Goal: Task Accomplishment & Management: Manage account settings

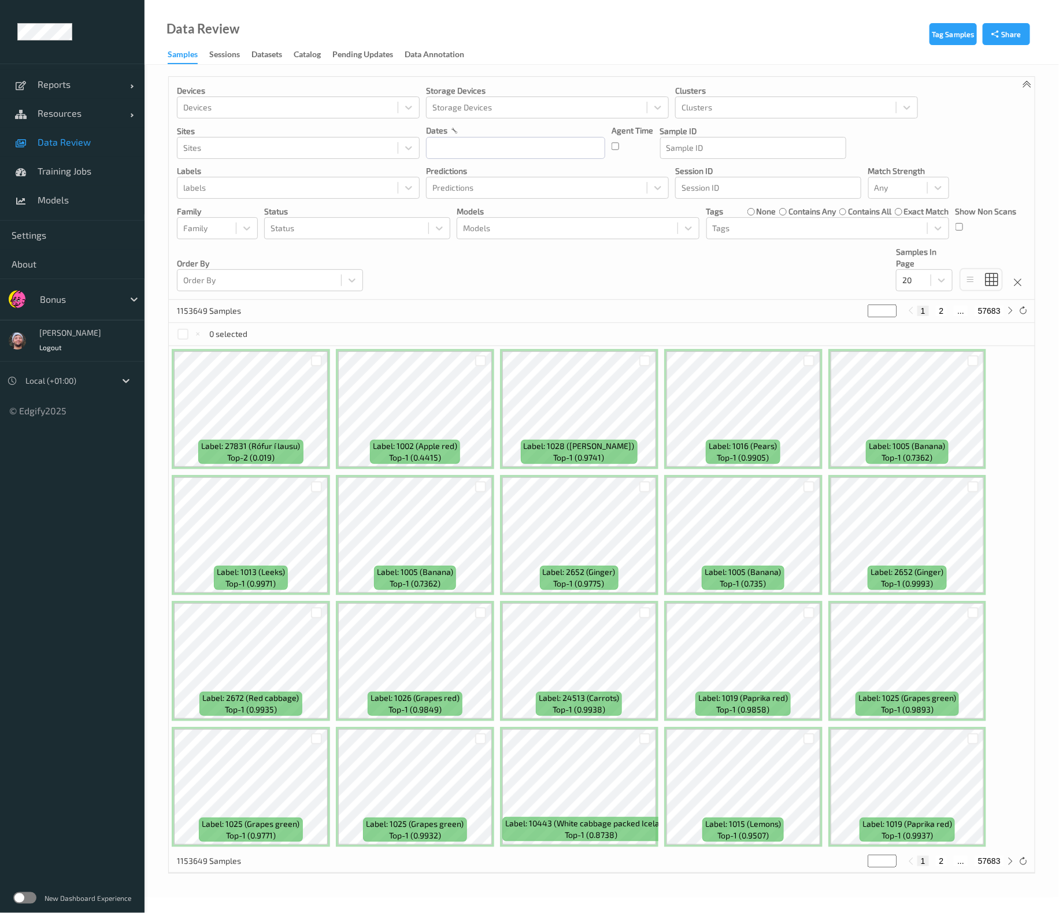
click at [94, 305] on div at bounding box center [79, 299] width 78 height 14
click at [61, 129] on link "Data Review" at bounding box center [72, 142] width 145 height 29
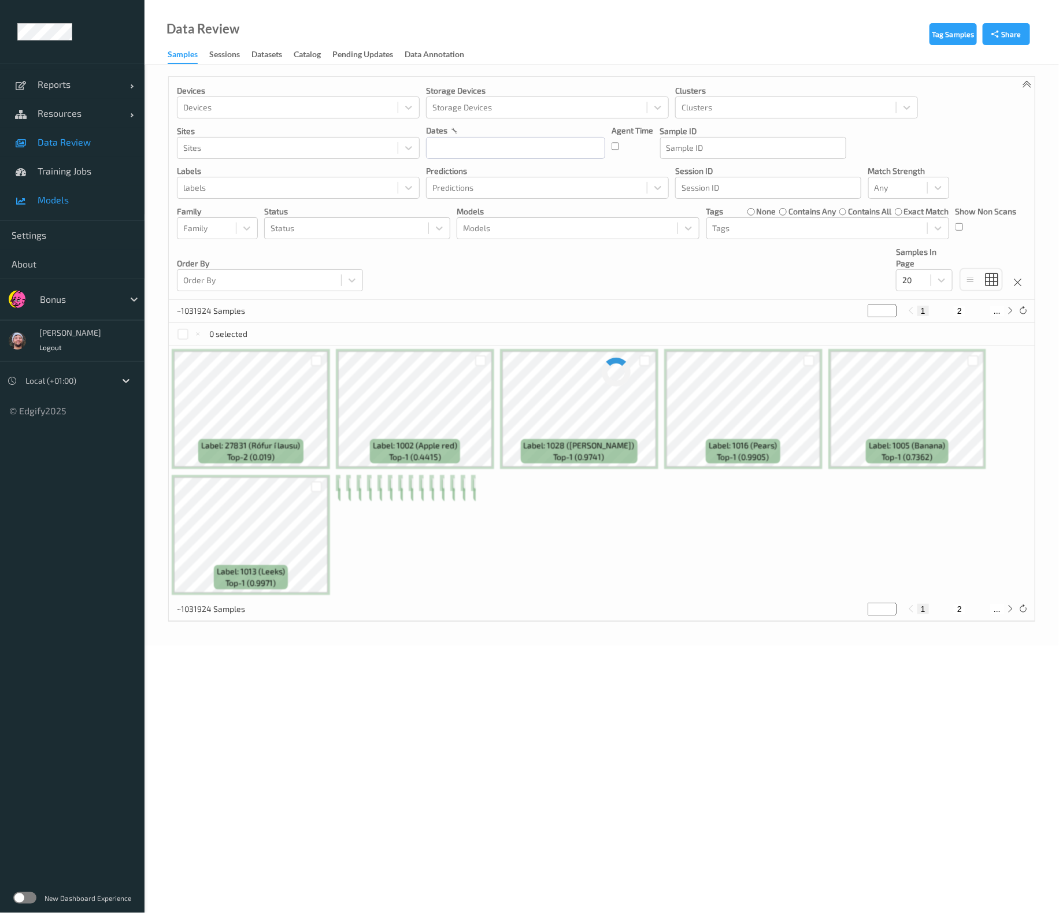
click at [76, 197] on span "Models" at bounding box center [85, 200] width 95 height 12
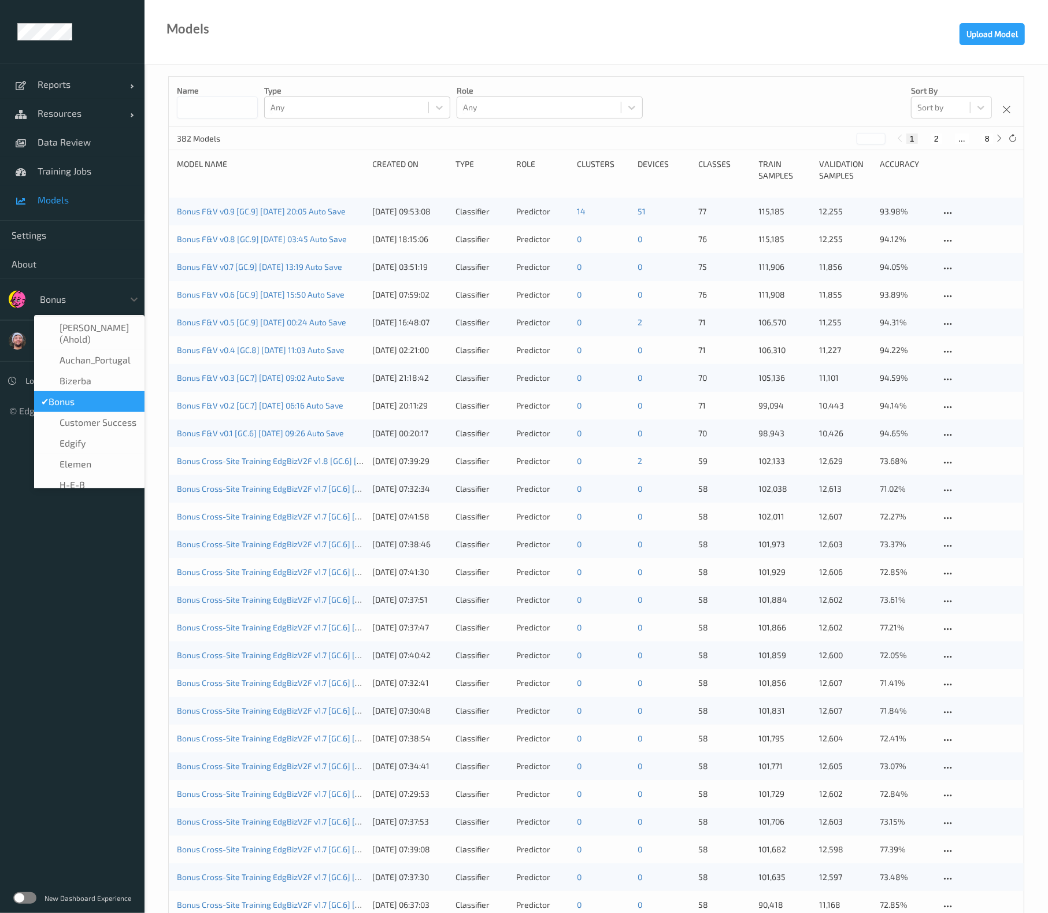
click at [69, 309] on div "Bonus" at bounding box center [89, 299] width 110 height 22
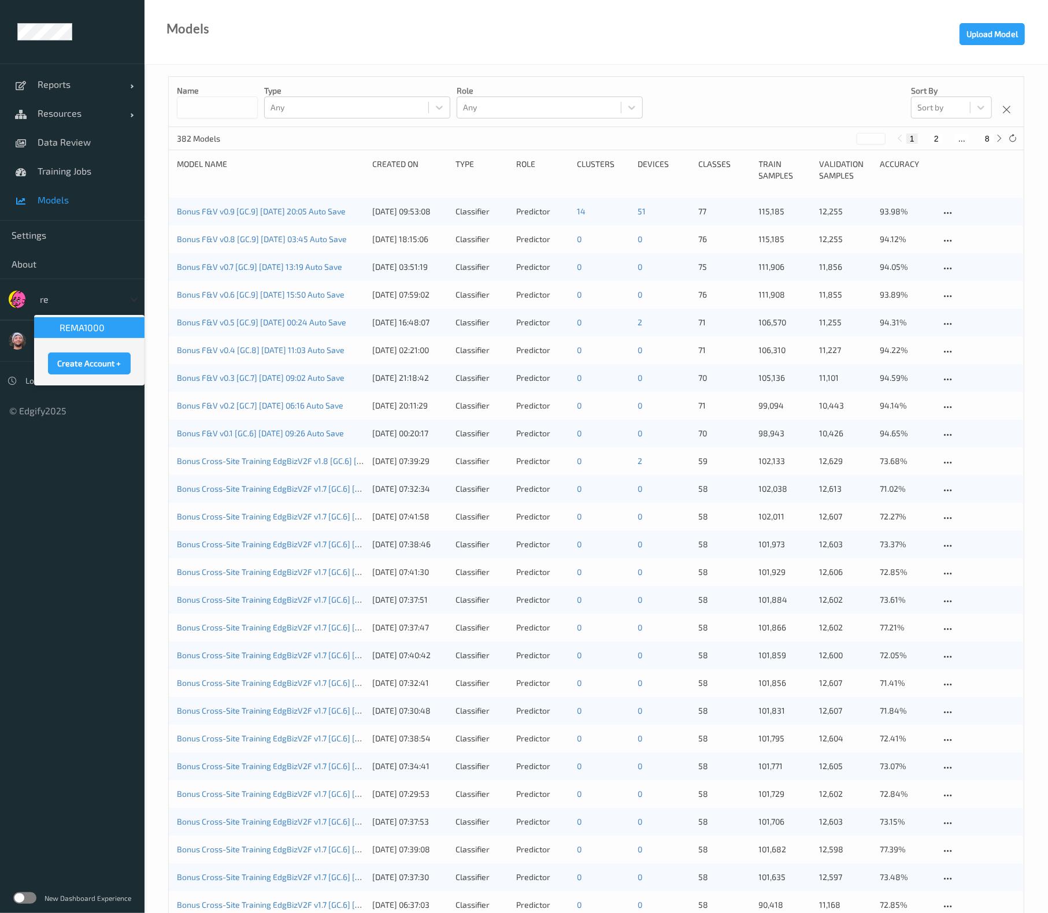
type input "rem"
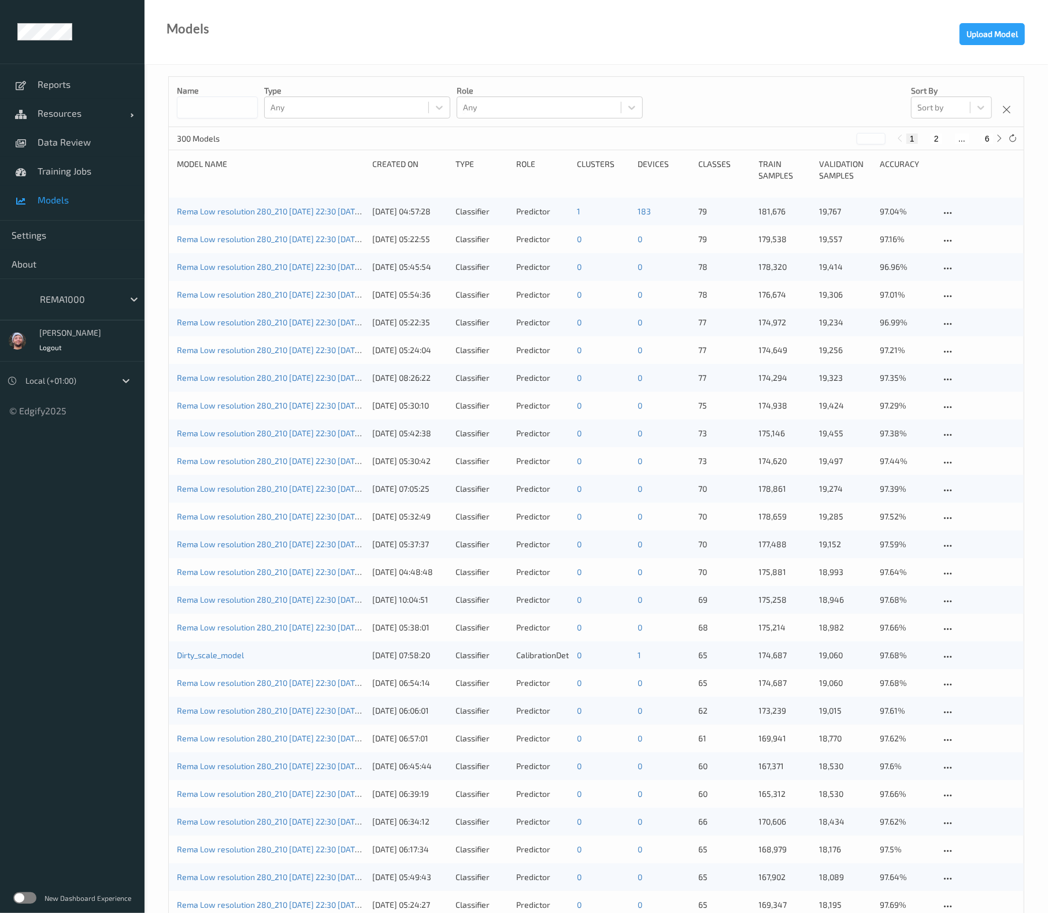
click at [986, 143] on button "6" at bounding box center [987, 139] width 12 height 10
type input "*"
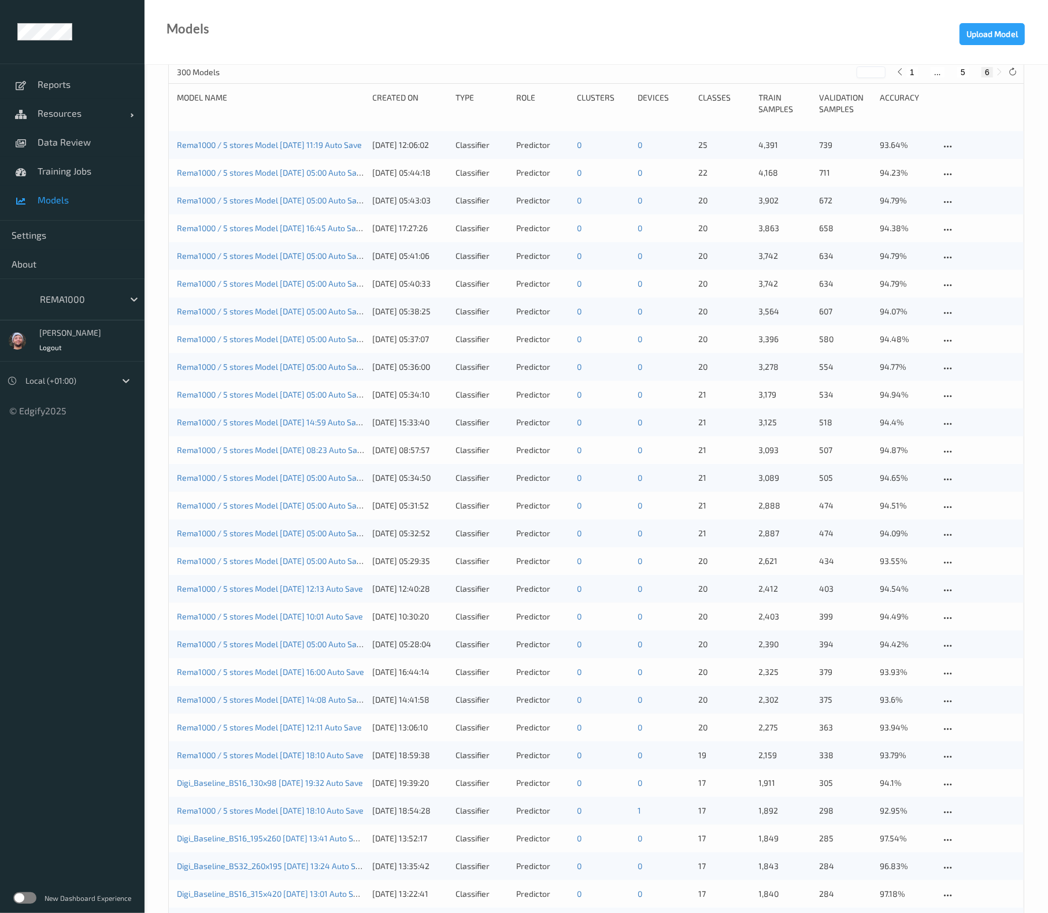
scroll to position [695, 0]
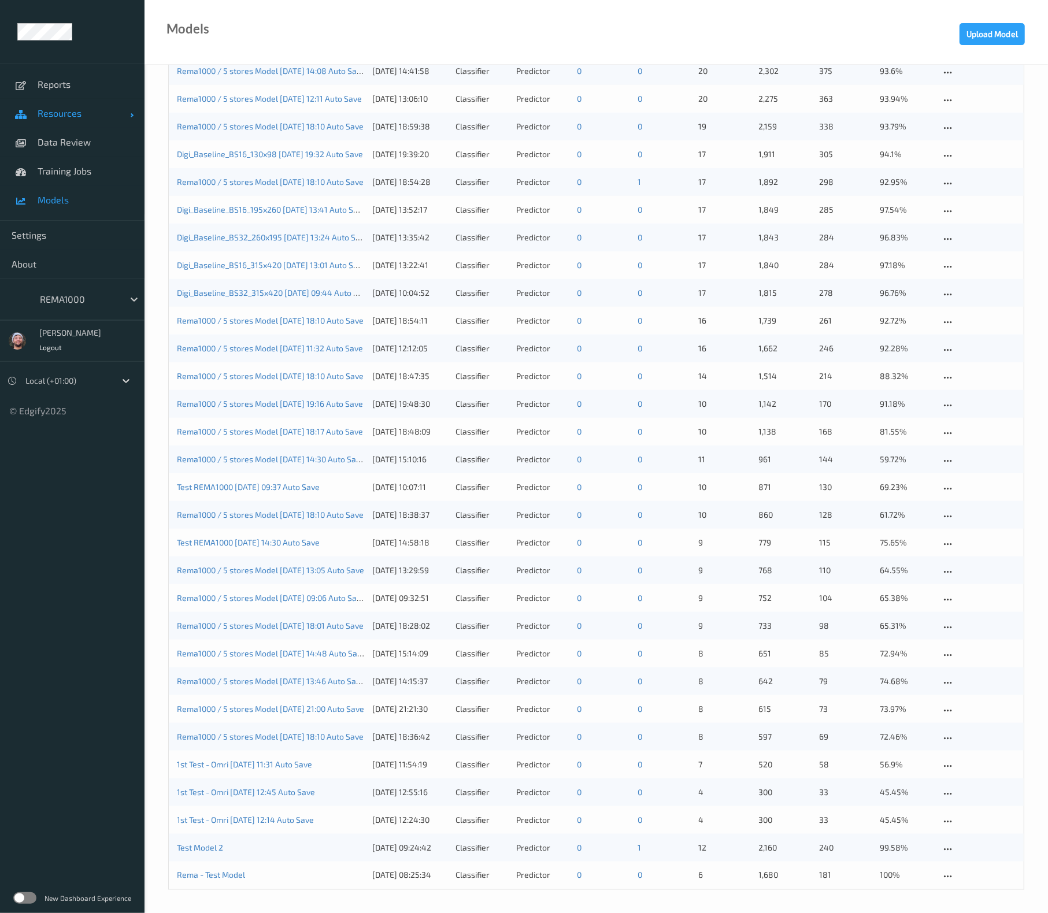
click at [53, 118] on span "Resources" at bounding box center [84, 114] width 92 height 12
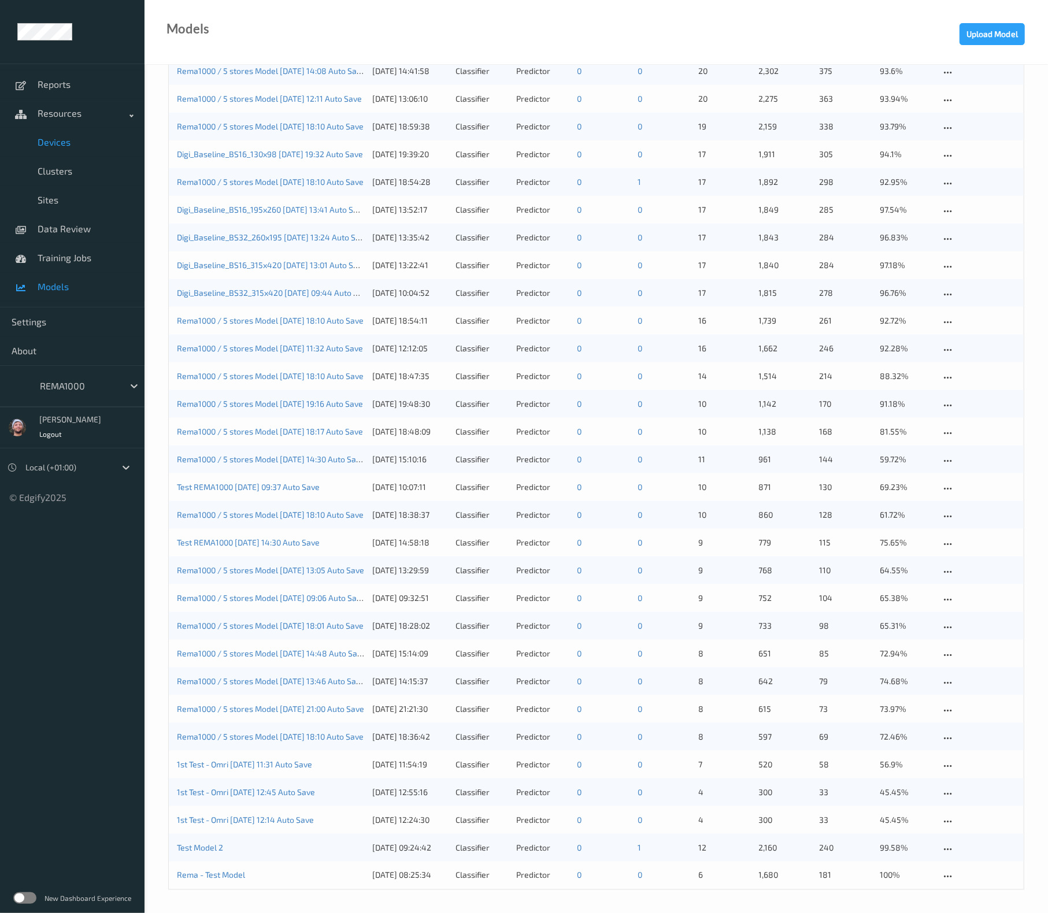
click at [61, 146] on span "Devices" at bounding box center [85, 142] width 95 height 12
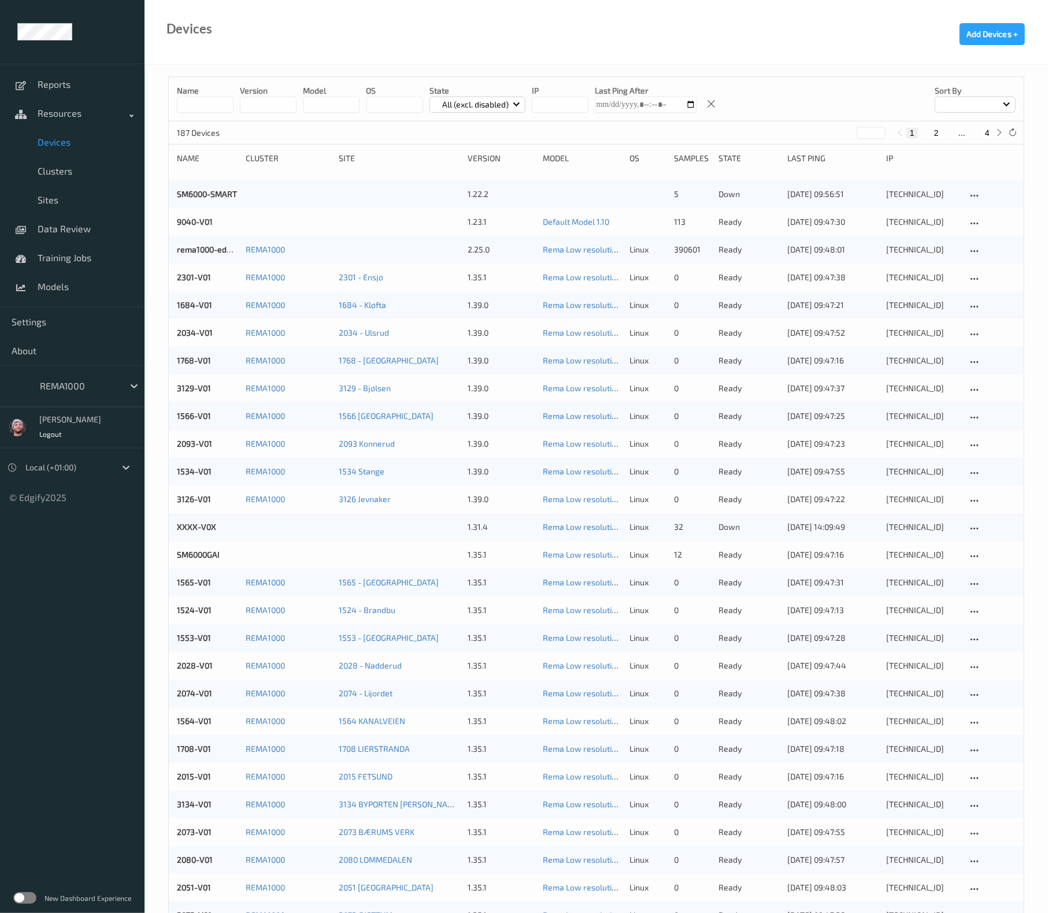
click at [982, 131] on button "4" at bounding box center [987, 133] width 12 height 10
type input "*"
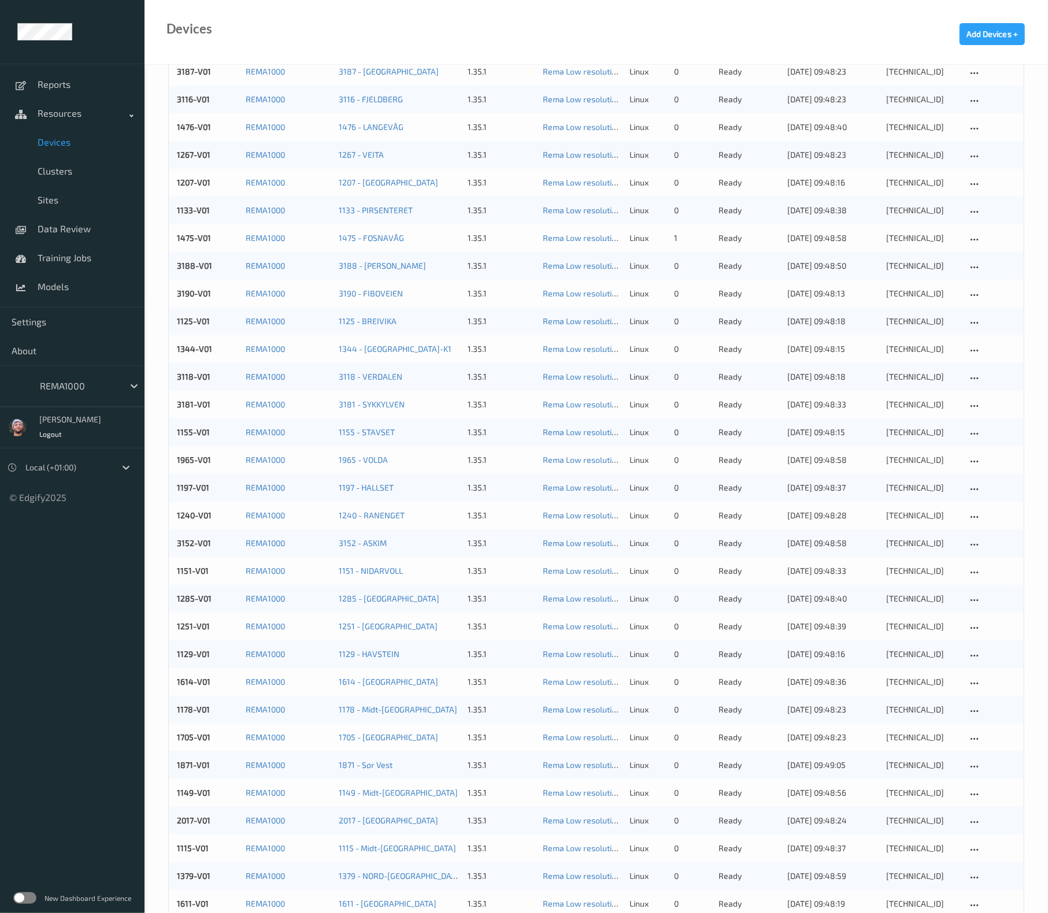
scroll to position [317, 0]
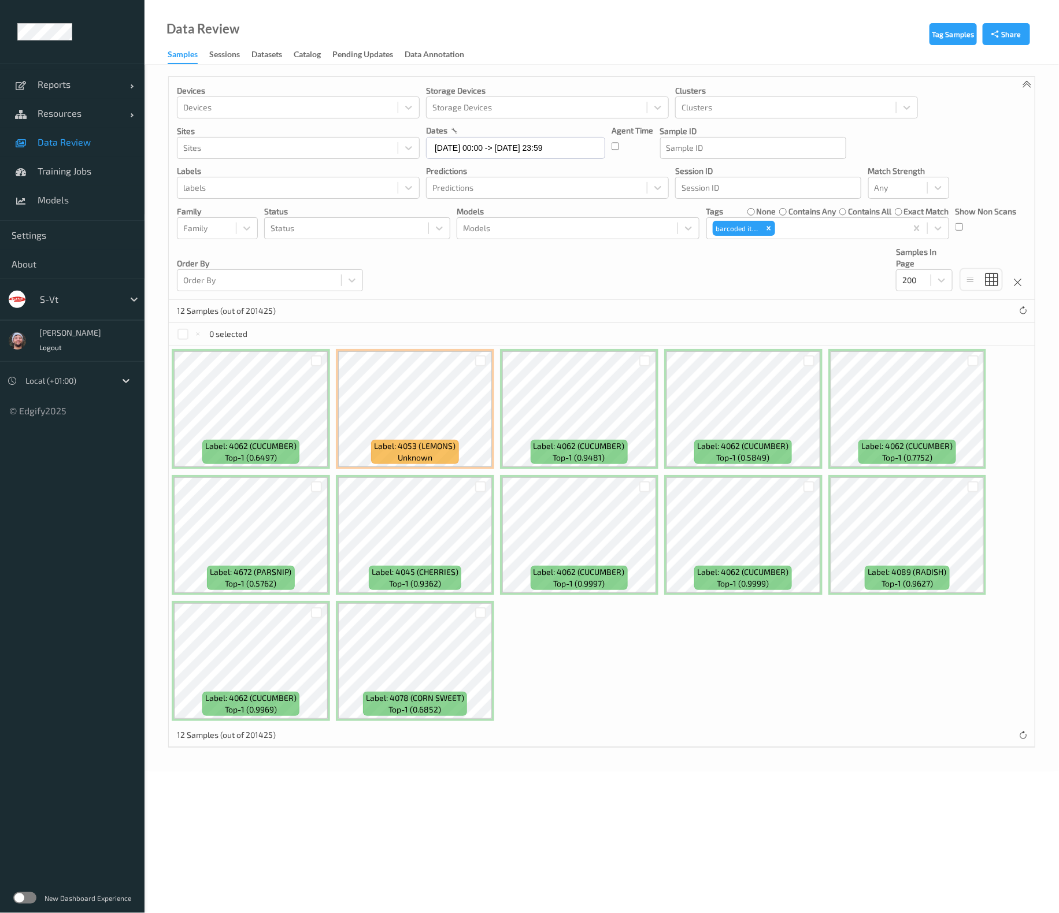
drag, startPoint x: 101, startPoint y: 112, endPoint x: 89, endPoint y: 131, distance: 22.3
click at [101, 112] on span "Resources" at bounding box center [84, 114] width 92 height 12
click at [87, 134] on link "Devices" at bounding box center [72, 142] width 145 height 29
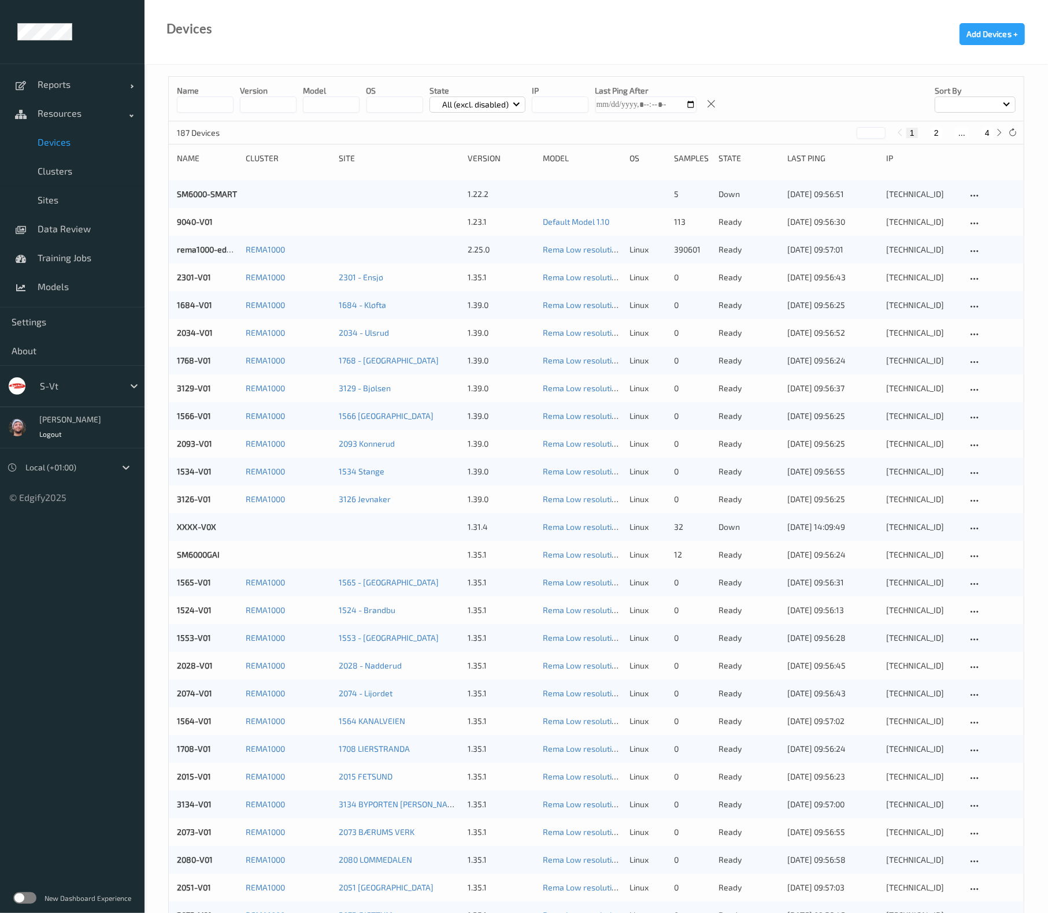
click at [67, 386] on div at bounding box center [79, 386] width 78 height 14
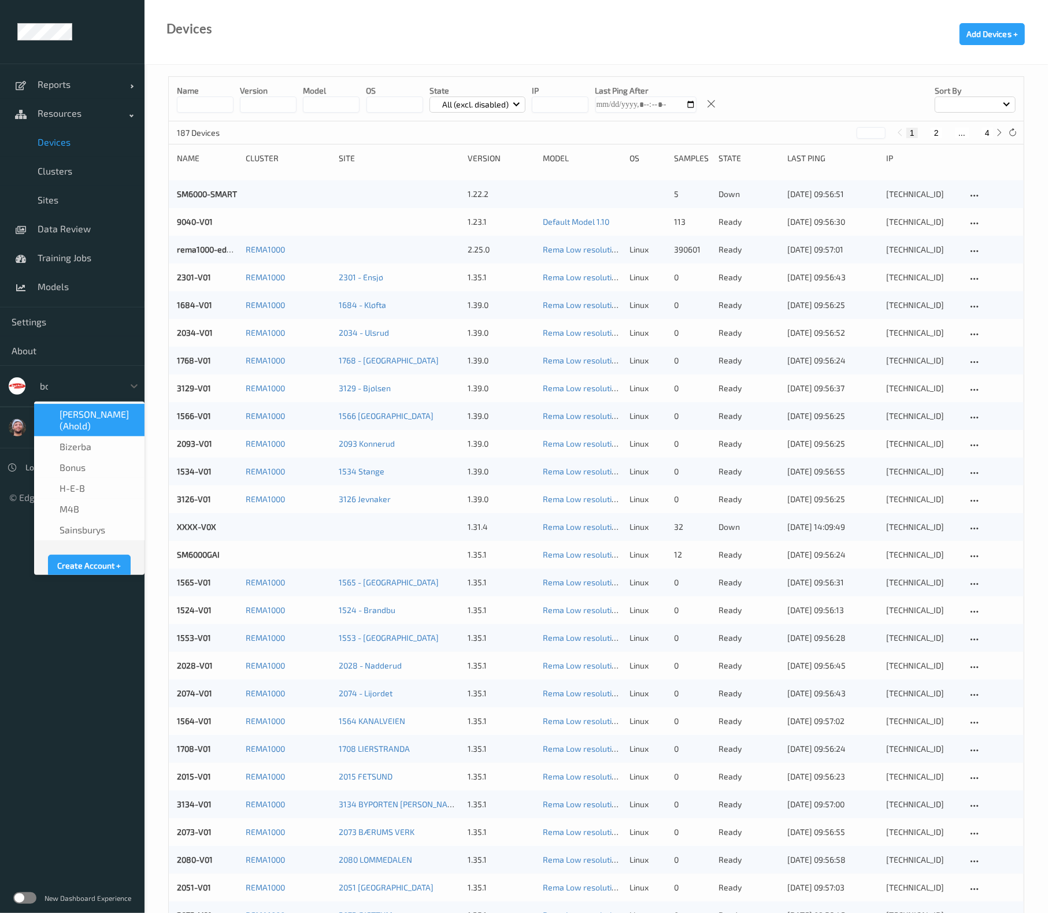
type input "bonu"
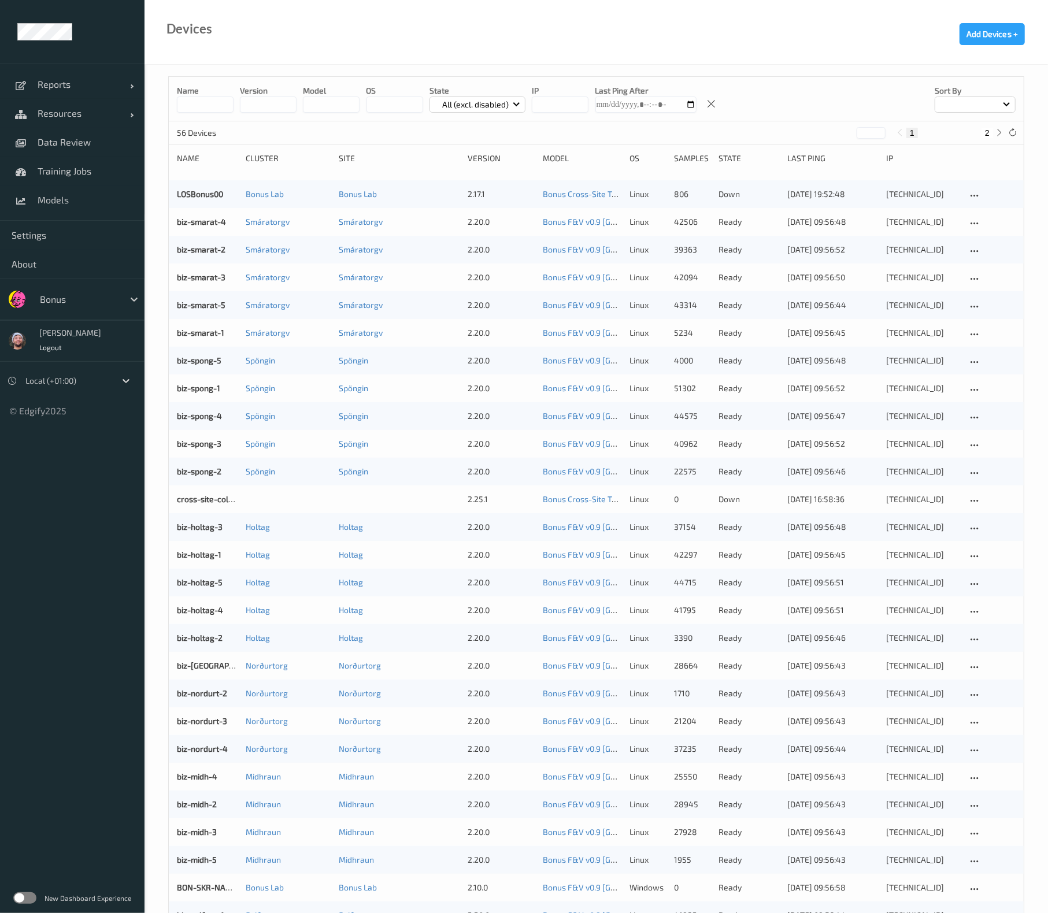
click at [988, 133] on button "2" at bounding box center [987, 133] width 12 height 10
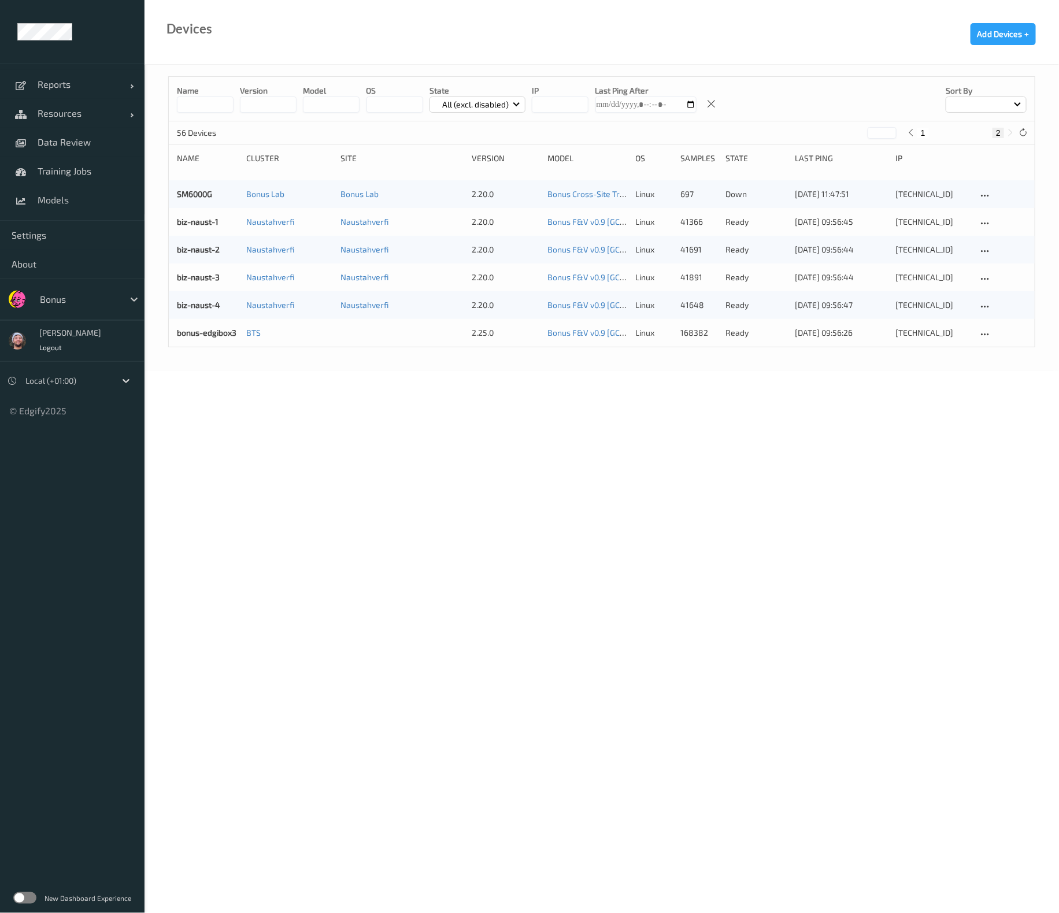
click at [928, 137] on button "1" at bounding box center [923, 133] width 12 height 10
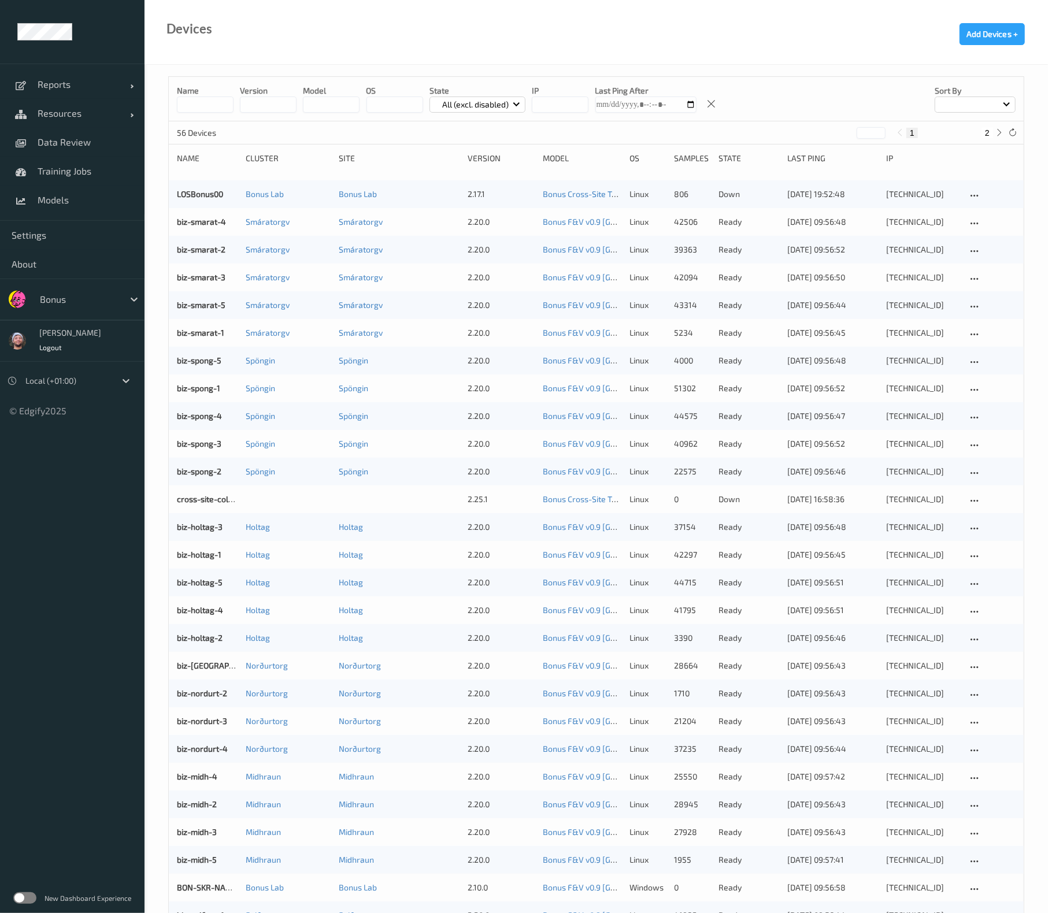
drag, startPoint x: 985, startPoint y: 128, endPoint x: 325, endPoint y: 265, distance: 674.0
click at [985, 128] on button "2" at bounding box center [987, 133] width 12 height 10
type input "*"
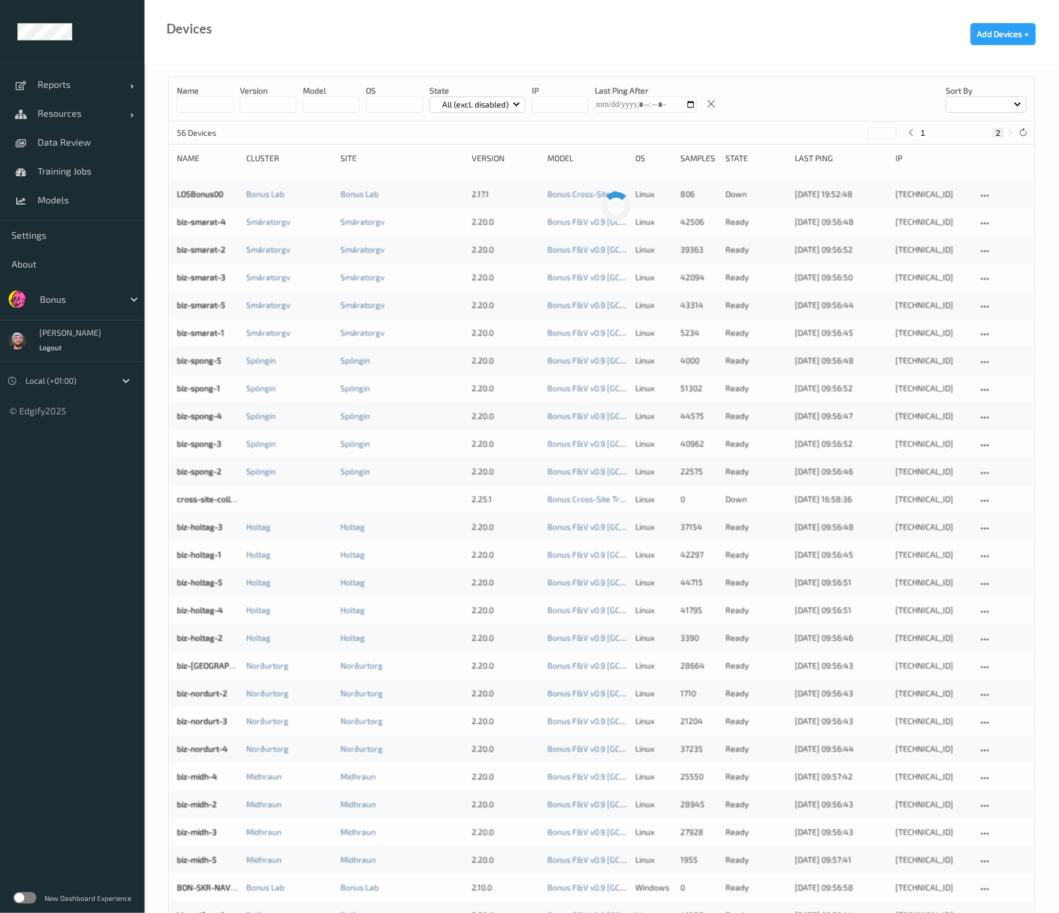
click at [91, 305] on div at bounding box center [79, 299] width 78 height 14
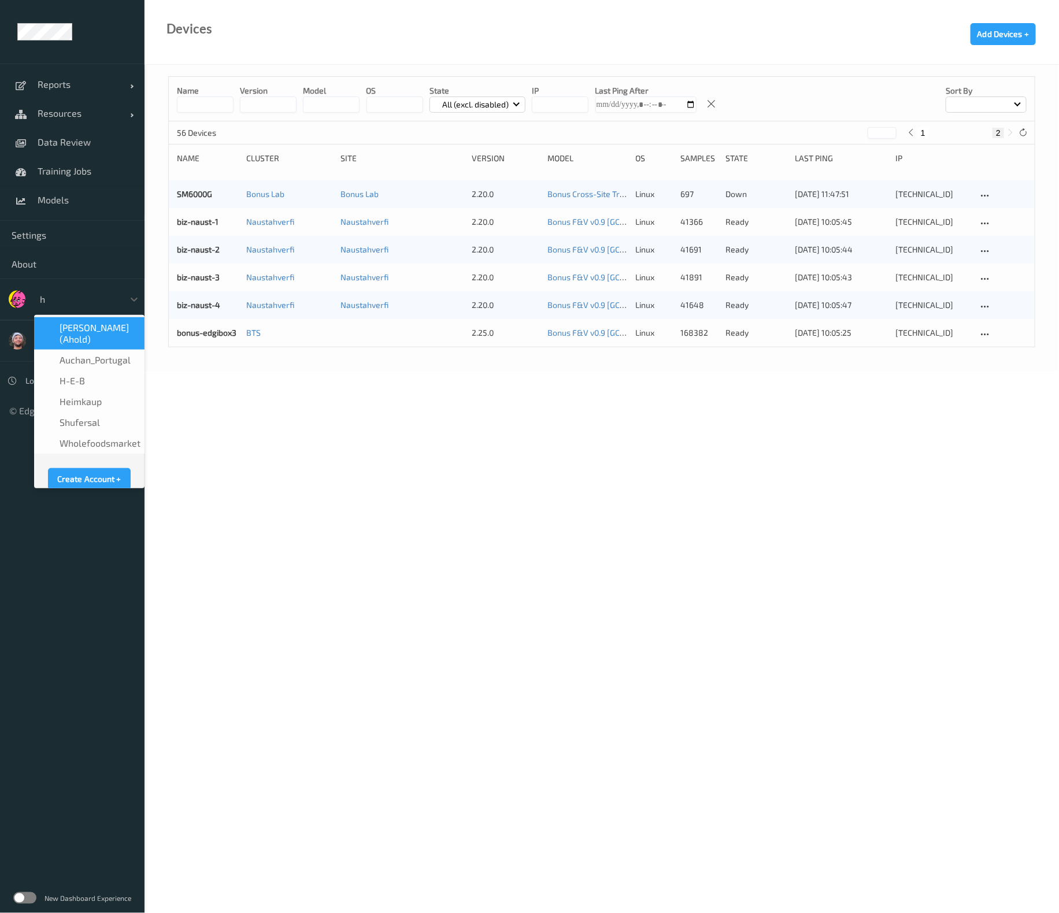
type input "h-"
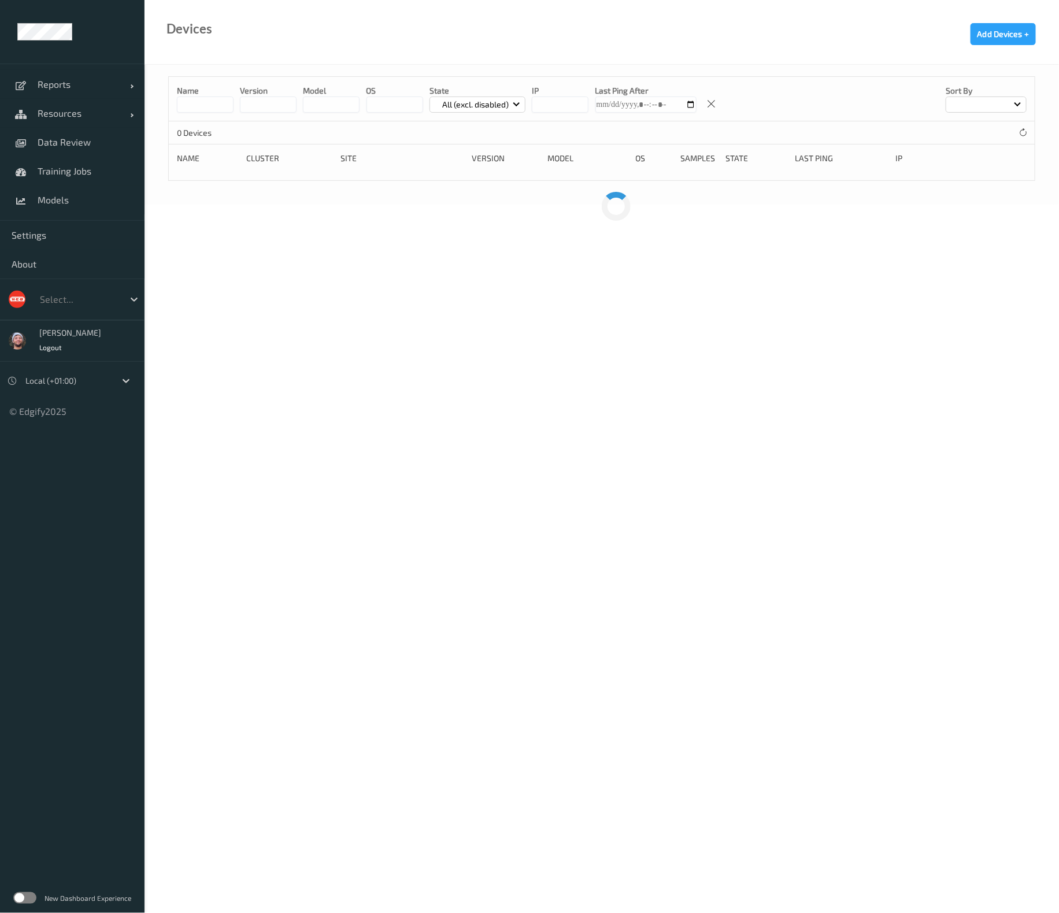
click at [90, 116] on span "Resources" at bounding box center [84, 114] width 92 height 12
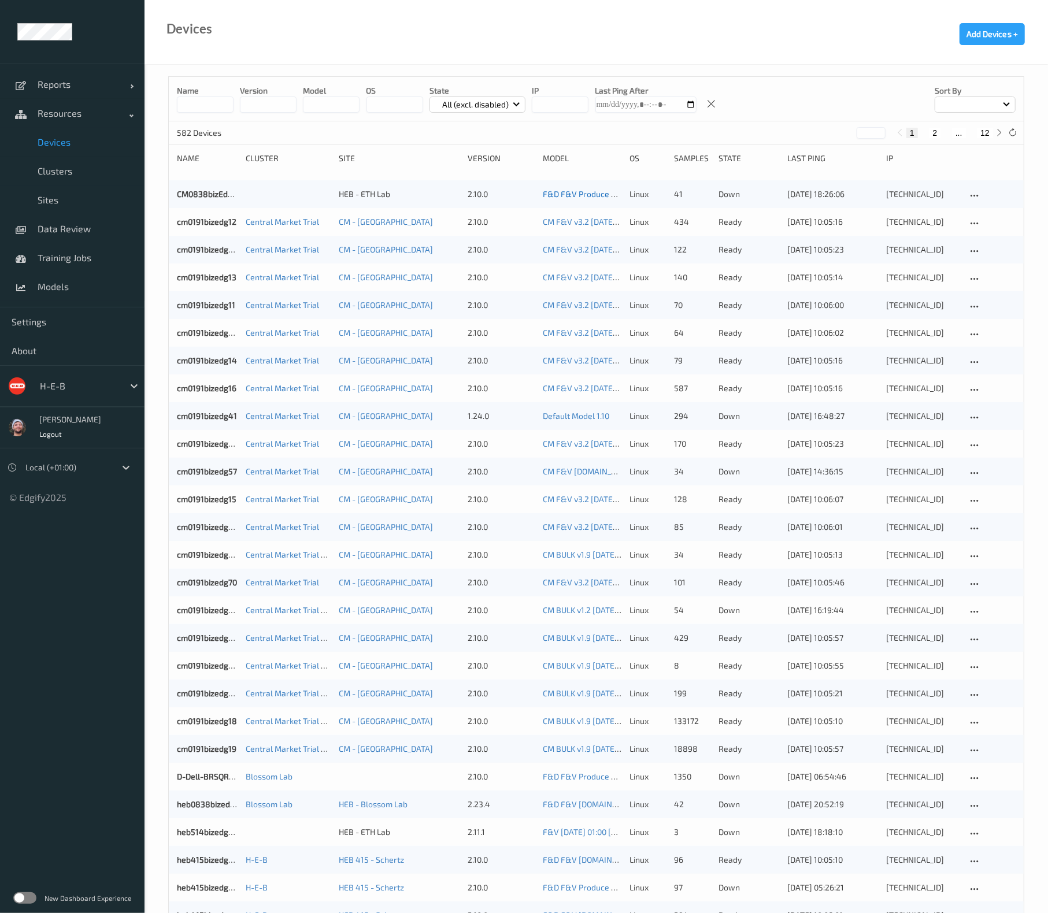
click at [79, 138] on span "Devices" at bounding box center [85, 142] width 95 height 12
click at [985, 138] on div "1 2 ... 12" at bounding box center [950, 132] width 113 height 13
click at [988, 133] on button "12" at bounding box center [985, 133] width 16 height 10
type input "**"
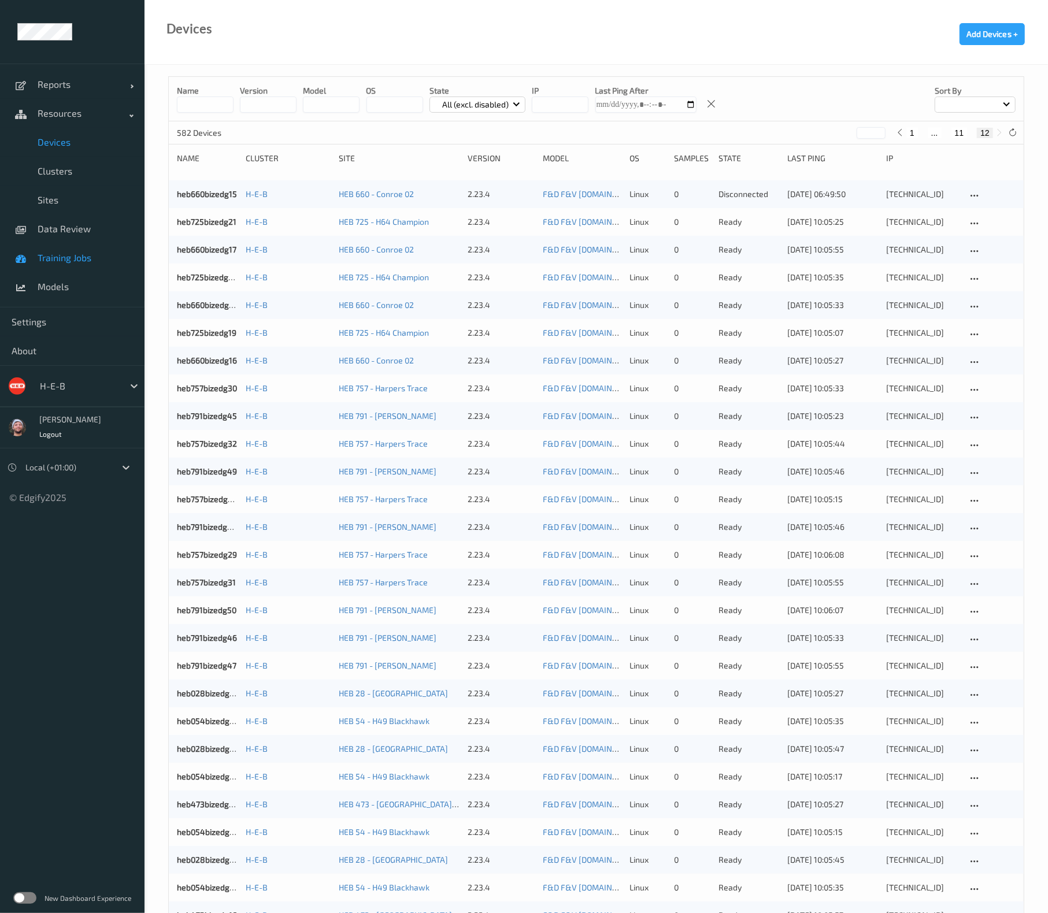
click at [74, 257] on span "Training Jobs" at bounding box center [85, 258] width 95 height 12
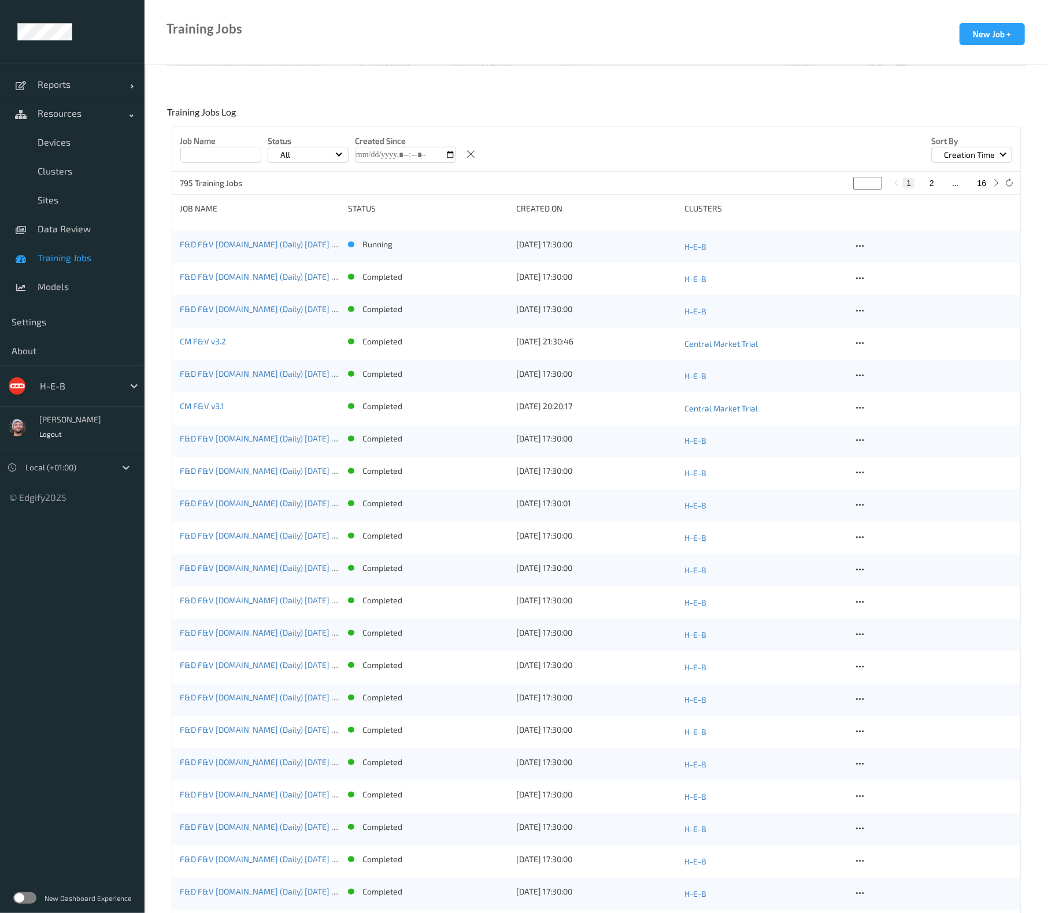
scroll to position [144, 0]
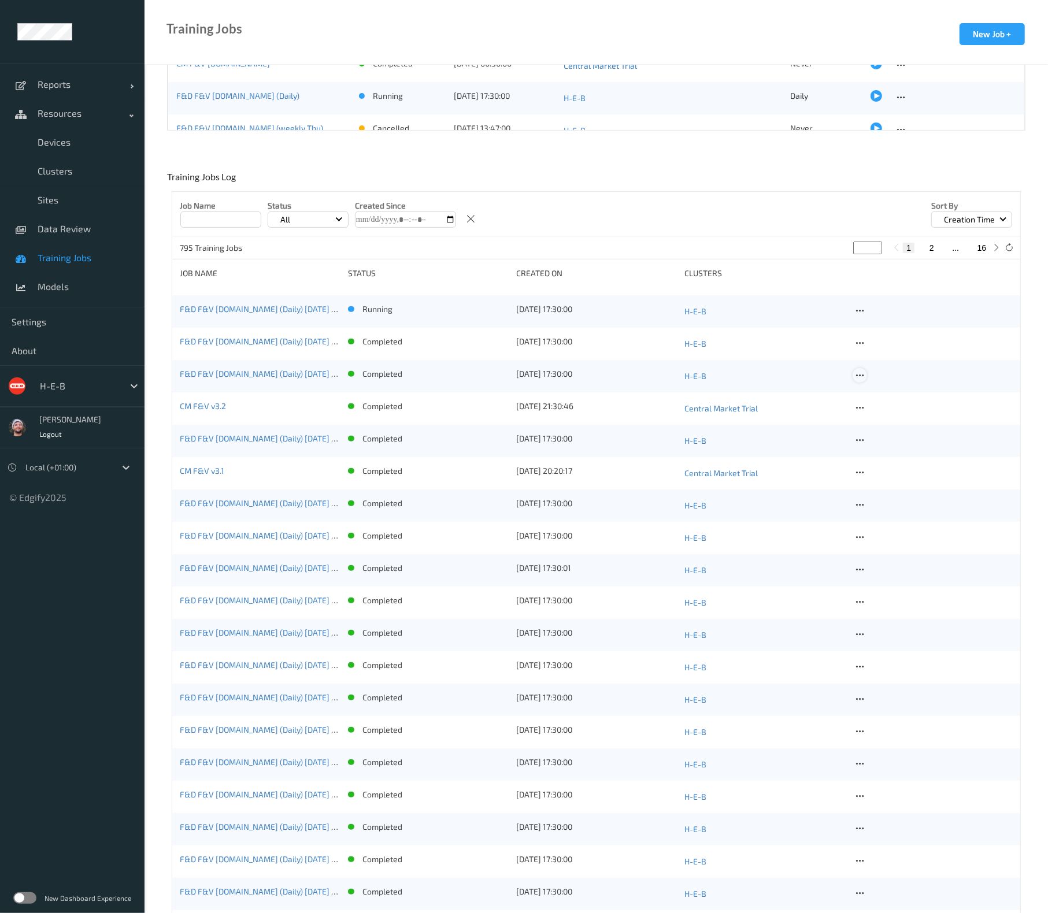
click at [862, 374] on icon at bounding box center [860, 376] width 10 height 10
click at [896, 436] on div "Delete Job" at bounding box center [889, 436] width 32 height 11
click at [858, 410] on icon at bounding box center [860, 408] width 10 height 10
click at [888, 466] on div "Delete Job" at bounding box center [889, 469] width 32 height 11
click at [858, 409] on icon at bounding box center [860, 408] width 10 height 10
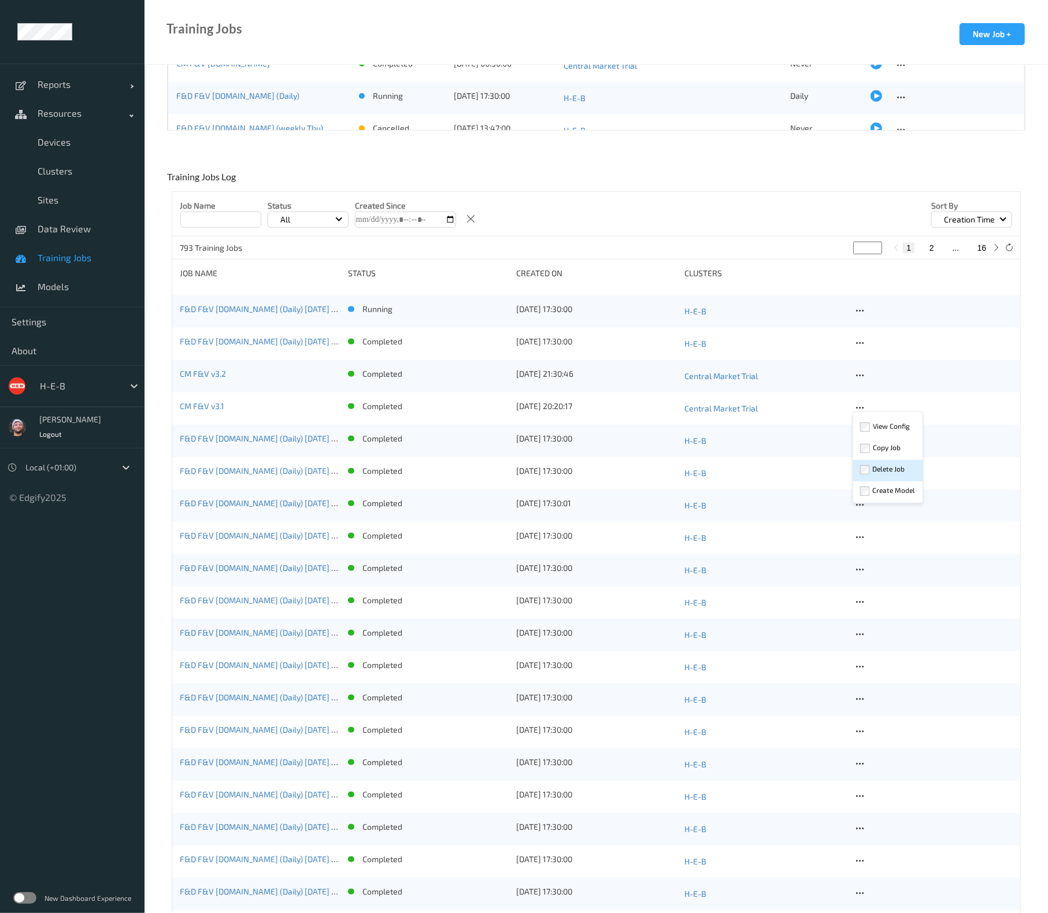
click at [896, 471] on div "Delete Job" at bounding box center [889, 469] width 32 height 11
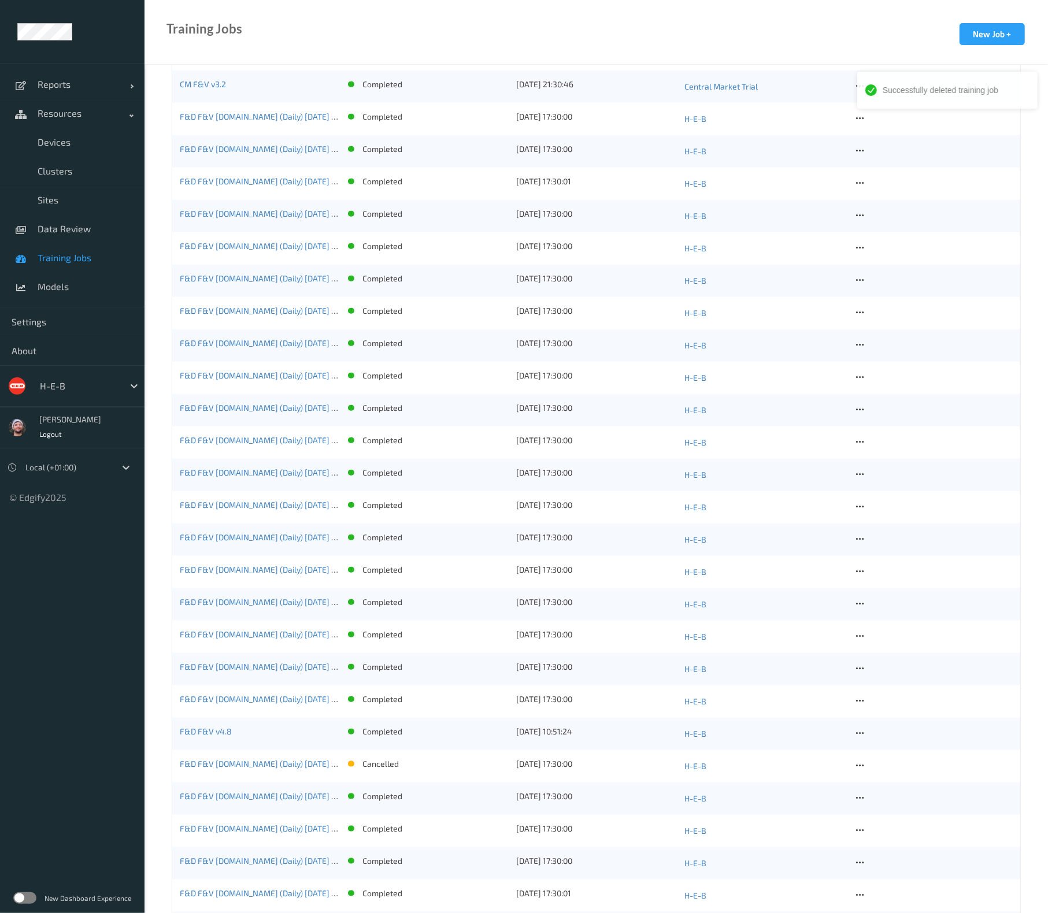
click at [857, 643] on div at bounding box center [933, 637] width 160 height 16
click at [860, 634] on icon at bounding box center [860, 636] width 10 height 10
click at [878, 697] on div "Delete Job" at bounding box center [889, 697] width 32 height 11
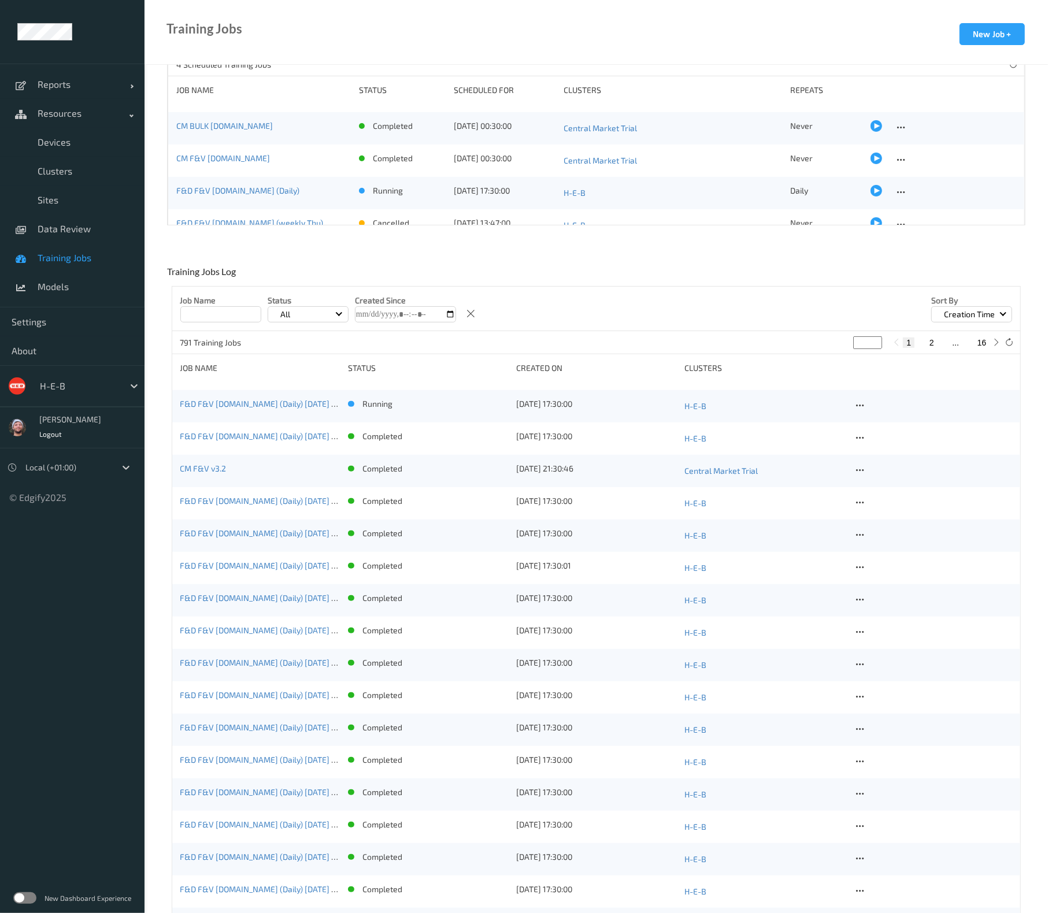
scroll to position [72, 0]
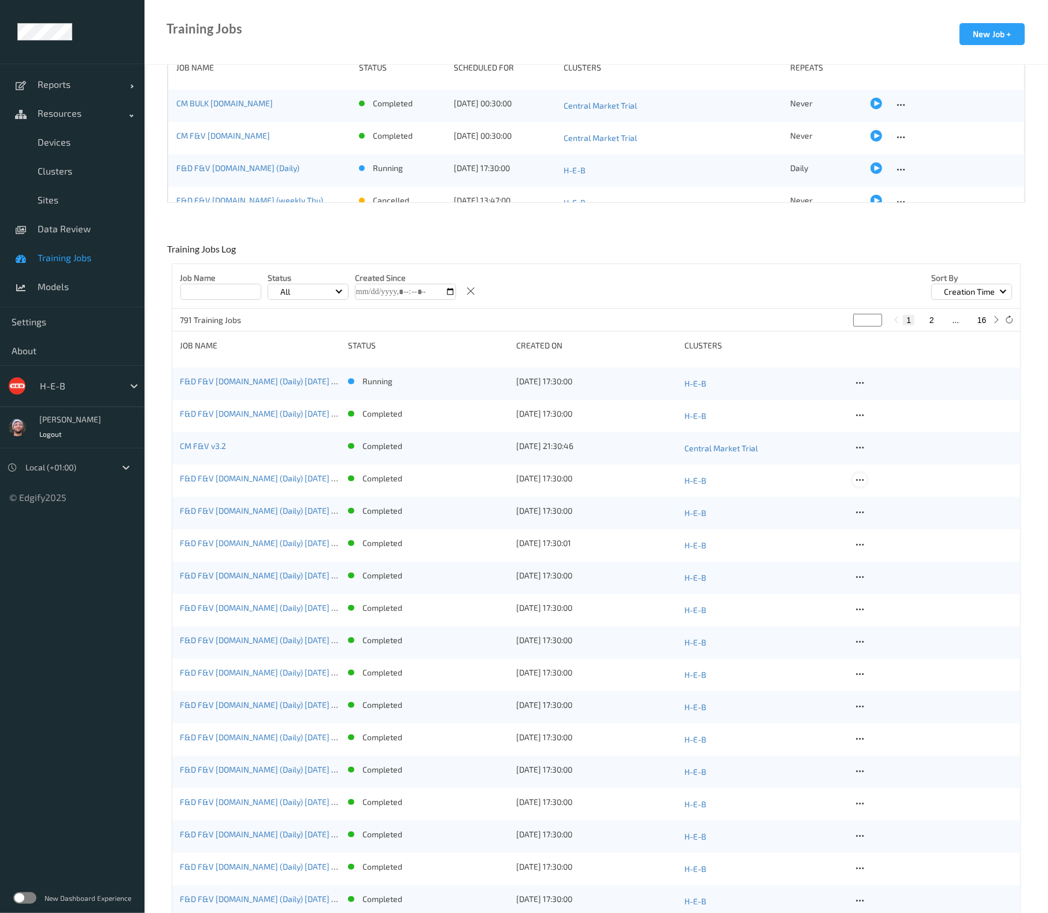
click at [862, 478] on icon at bounding box center [860, 480] width 10 height 10
click at [873, 536] on div "Delete Job" at bounding box center [889, 541] width 32 height 11
click at [856, 476] on icon at bounding box center [860, 480] width 10 height 10
click at [876, 536] on div "Delete Job" at bounding box center [889, 541] width 32 height 11
click at [861, 481] on icon at bounding box center [860, 480] width 10 height 10
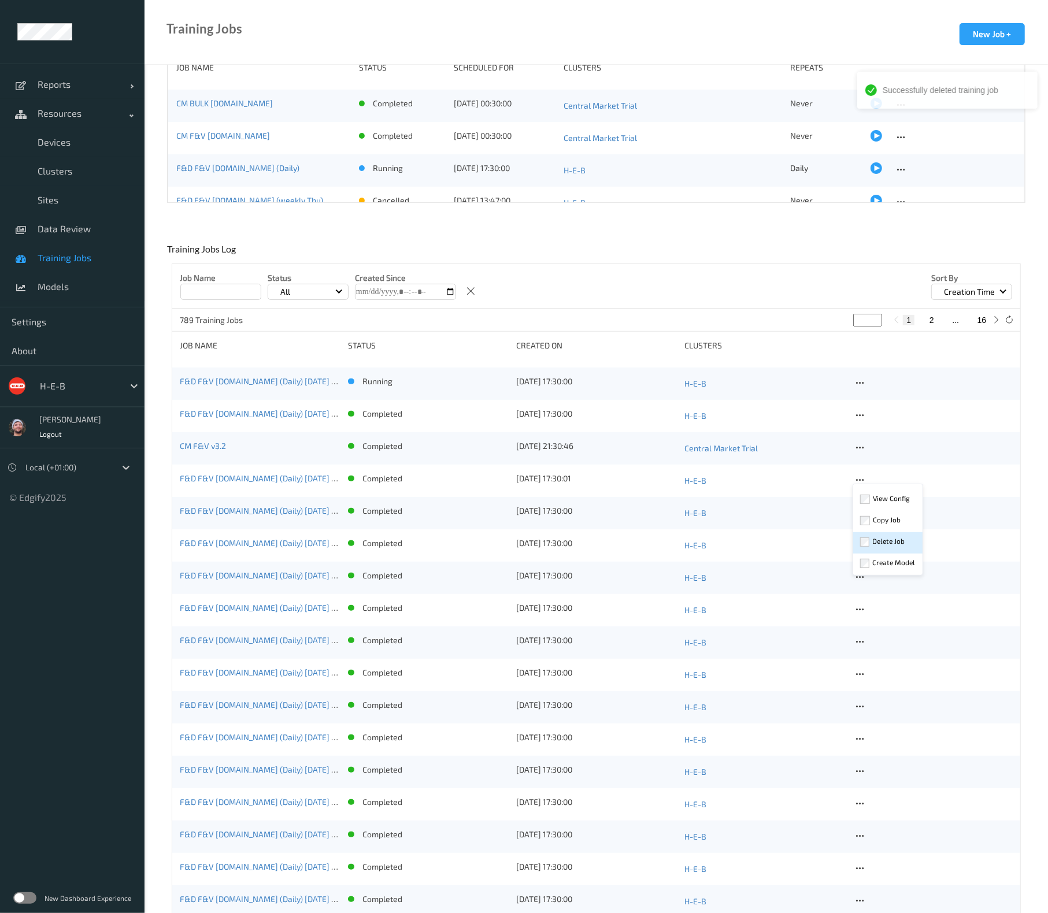
click at [887, 536] on div "Delete Job" at bounding box center [889, 541] width 32 height 11
click at [862, 512] on icon at bounding box center [860, 512] width 10 height 10
click at [891, 578] on div "Delete Job" at bounding box center [887, 575] width 69 height 21
click at [861, 510] on icon at bounding box center [860, 512] width 10 height 10
click at [884, 565] on div "Delete Job" at bounding box center [887, 575] width 69 height 21
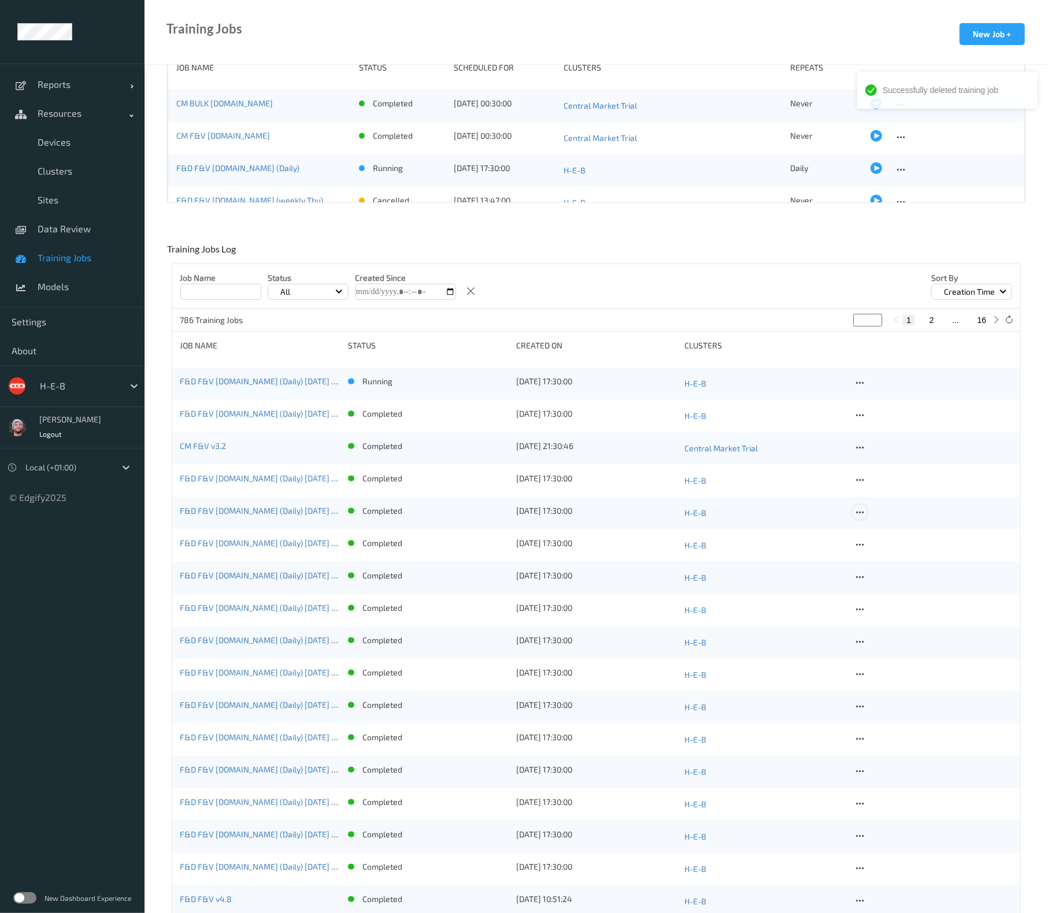
click at [862, 510] on icon at bounding box center [860, 512] width 10 height 10
click at [898, 569] on div "Delete Job" at bounding box center [889, 573] width 32 height 11
click at [858, 514] on icon at bounding box center [860, 512] width 10 height 10
click at [879, 576] on div "Delete Job" at bounding box center [889, 573] width 32 height 11
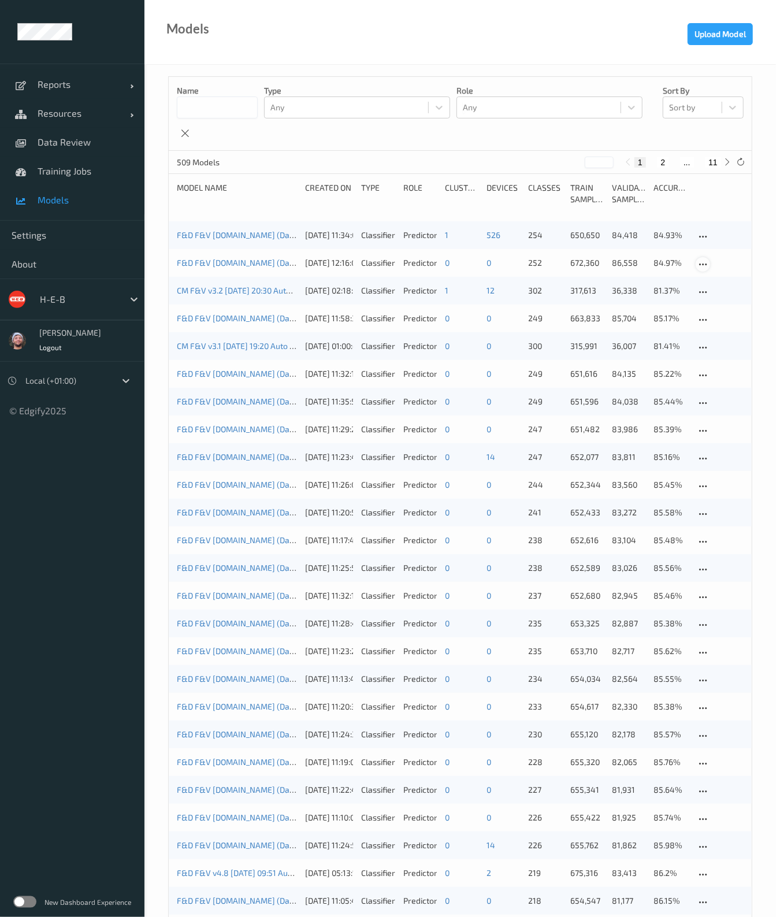
click at [703, 263] on icon at bounding box center [703, 265] width 10 height 10
click at [724, 320] on div "Delete Model" at bounding box center [737, 325] width 42 height 11
click at [701, 291] on icon at bounding box center [703, 292] width 10 height 10
click at [715, 355] on div "Delete Model" at bounding box center [738, 354] width 82 height 21
click at [709, 294] on div at bounding box center [703, 292] width 14 height 14
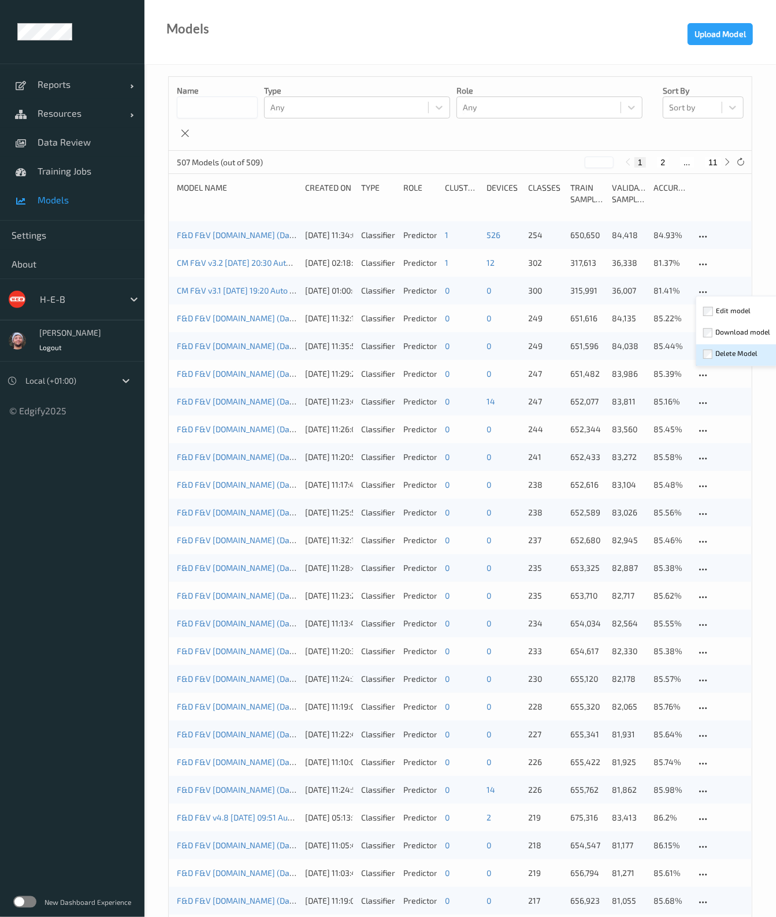
click at [715, 348] on div "Delete Model" at bounding box center [738, 354] width 82 height 21
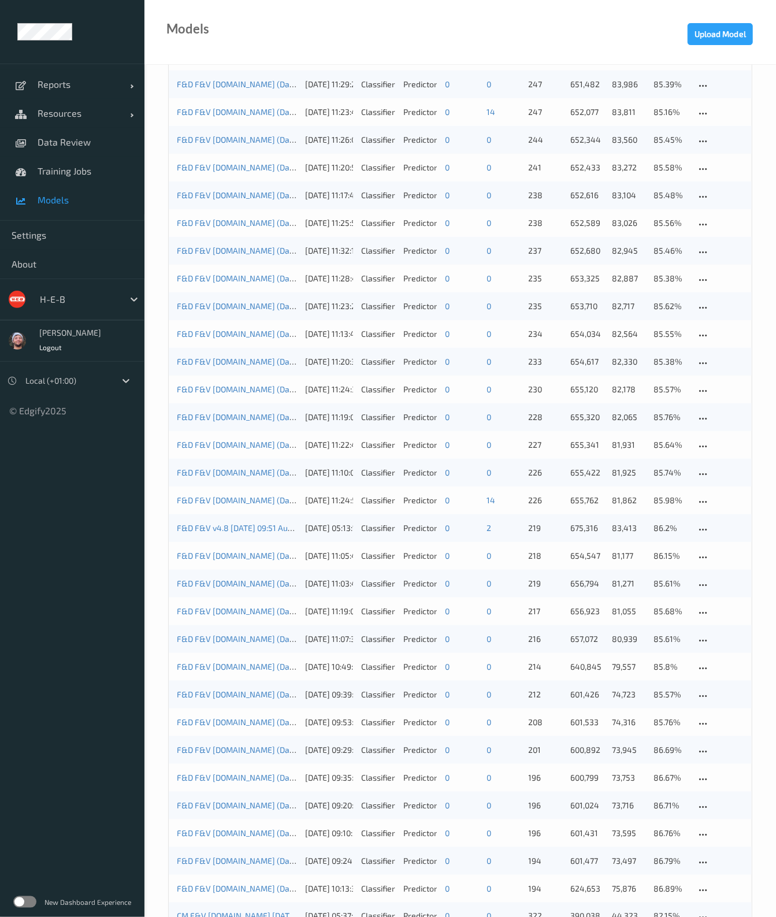
scroll to position [288, 0]
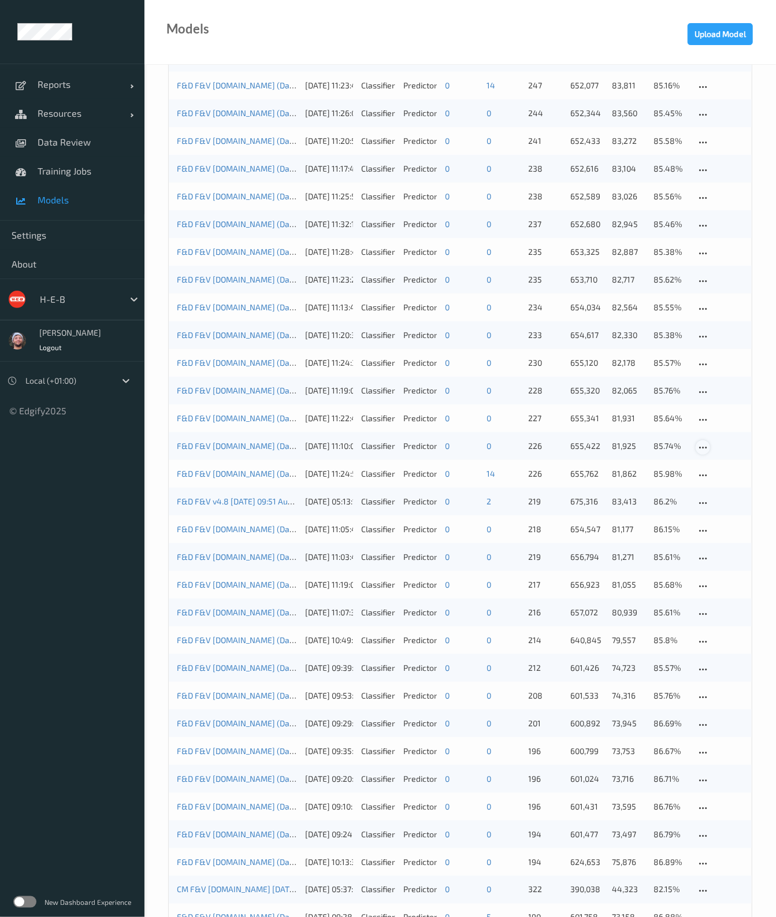
click at [703, 448] on icon at bounding box center [703, 448] width 10 height 10
click at [710, 501] on div "Delete Model" at bounding box center [738, 510] width 82 height 21
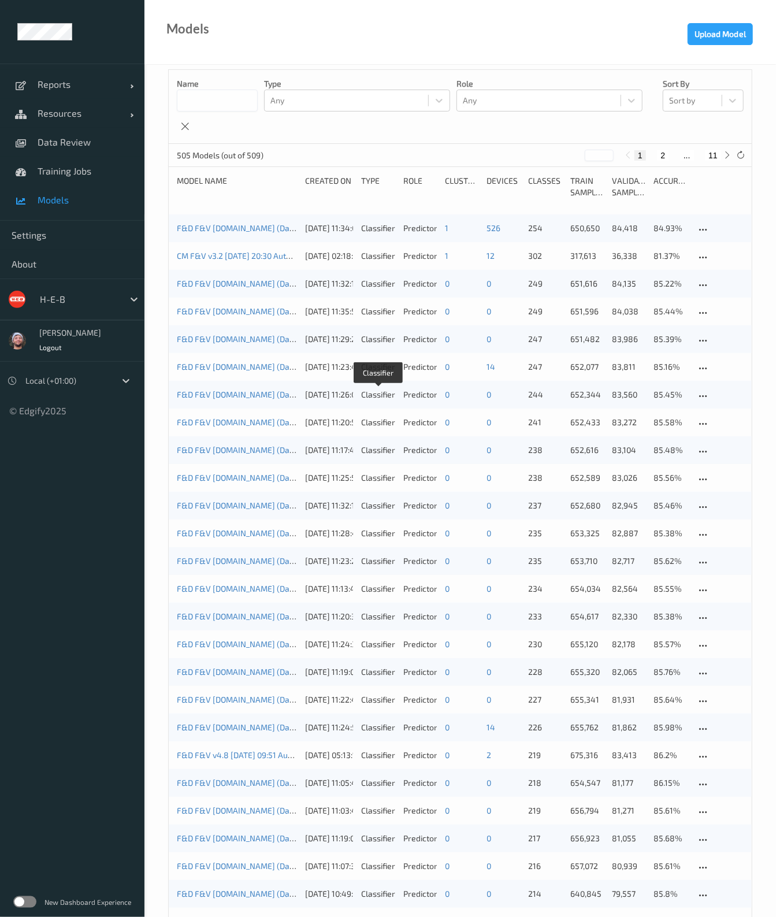
scroll to position [0, 0]
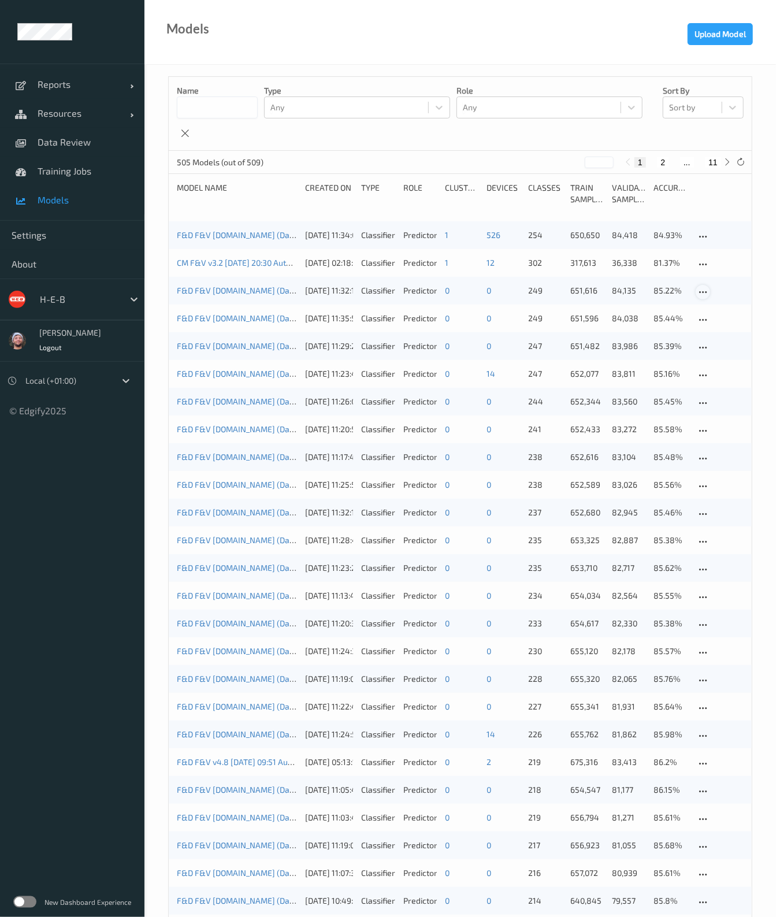
click at [699, 290] on icon at bounding box center [703, 292] width 10 height 10
click at [716, 354] on div "Delete Model" at bounding box center [737, 353] width 42 height 11
click at [694, 294] on div "F&D F&V [DOMAIN_NAME] (Daily) [DATE] 16:30 [DATE] 16:30 Auto Save [DATE] 11:35:…" at bounding box center [460, 291] width 583 height 28
click at [707, 292] on icon at bounding box center [703, 292] width 10 height 10
click at [714, 354] on div "Delete Model" at bounding box center [738, 354] width 82 height 21
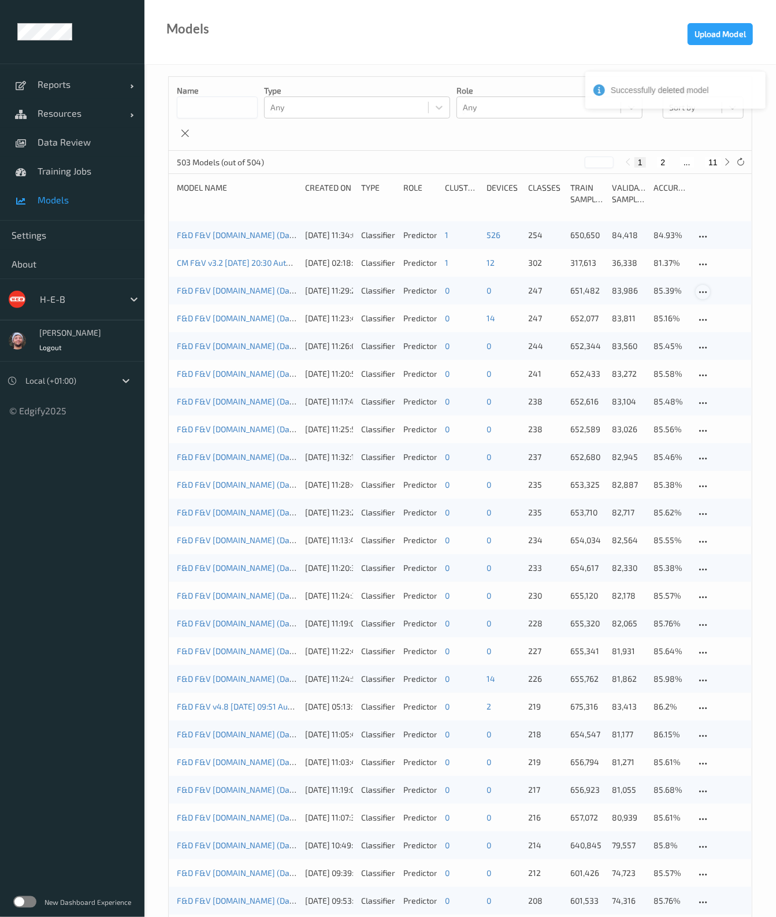
click at [702, 292] on icon at bounding box center [703, 292] width 10 height 10
click at [724, 359] on div "Delete Model" at bounding box center [738, 354] width 82 height 21
click at [699, 321] on icon at bounding box center [703, 320] width 10 height 10
click at [721, 383] on div "Delete Model" at bounding box center [737, 381] width 42 height 11
click at [706, 319] on icon at bounding box center [703, 320] width 10 height 10
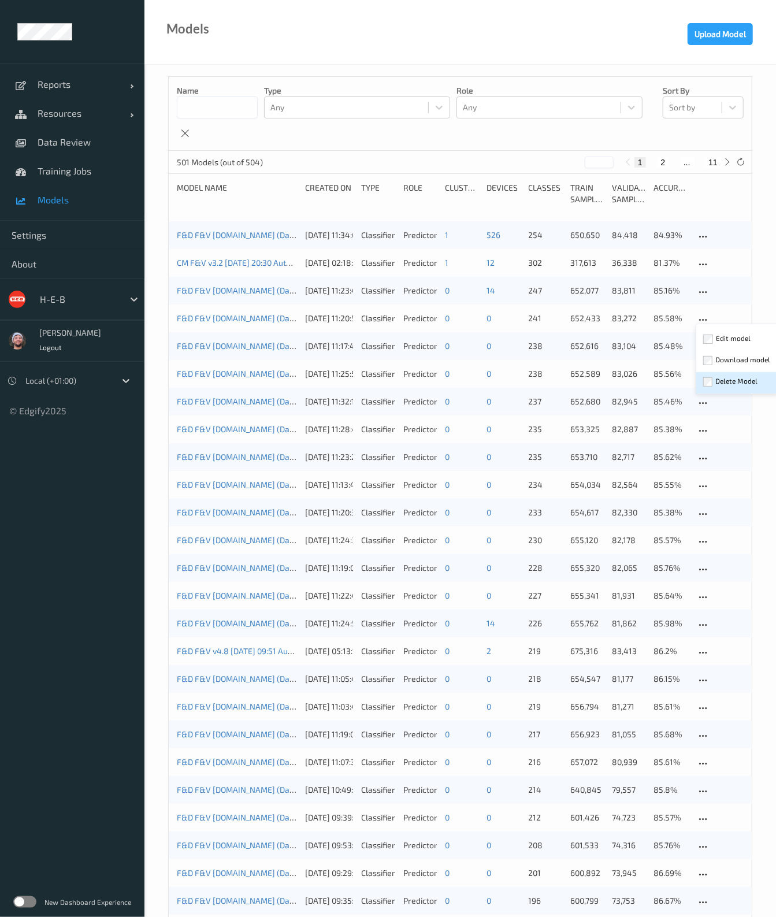
click at [720, 380] on div "Delete Model" at bounding box center [737, 381] width 42 height 11
click at [701, 316] on icon at bounding box center [703, 320] width 10 height 10
click at [713, 386] on div "Delete Model" at bounding box center [738, 382] width 82 height 21
click at [705, 320] on icon at bounding box center [703, 320] width 10 height 10
